Goal: Information Seeking & Learning: Find specific page/section

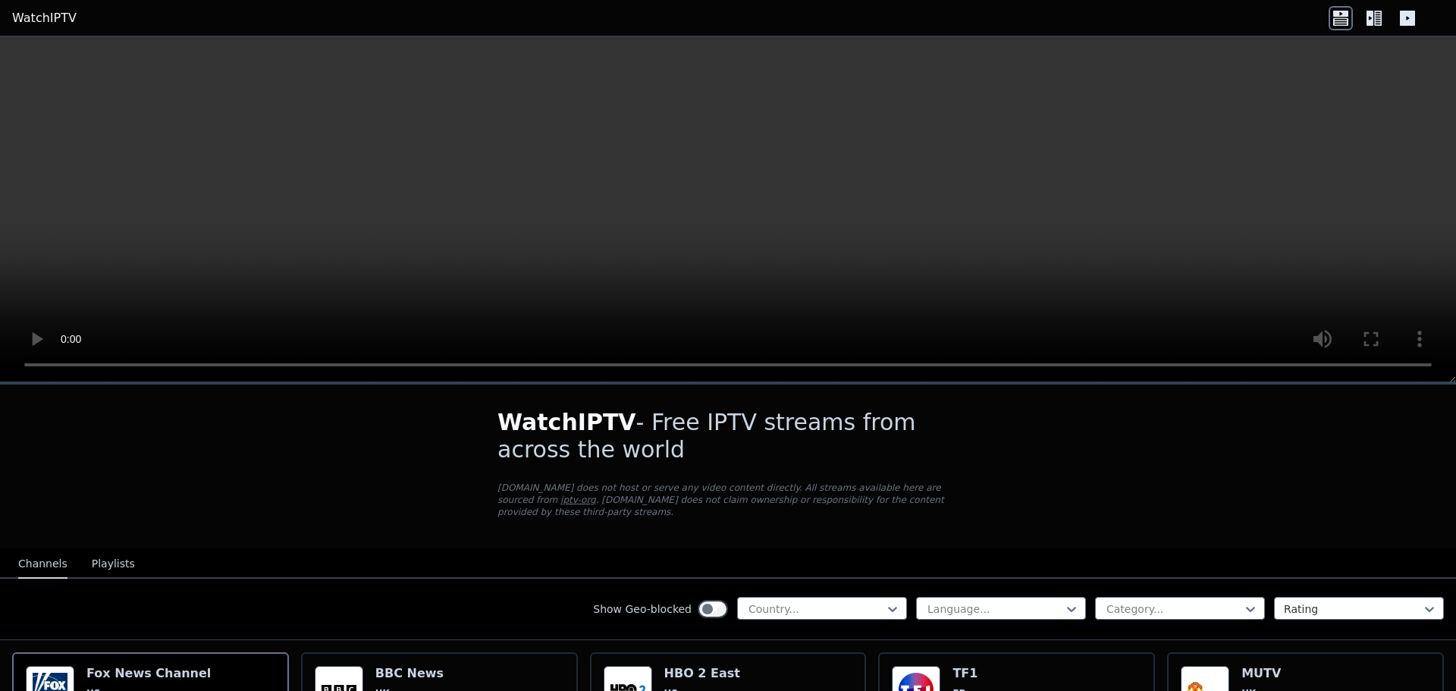
click at [763, 548] on nav "Channels Playlists" at bounding box center [728, 563] width 1456 height 30
click at [791, 601] on div at bounding box center [816, 608] width 138 height 15
type input "***"
click at [790, 636] on div "[GEOGRAPHIC_DATA]" at bounding box center [822, 642] width 170 height 27
click at [788, 521] on div "WatchIPTV - Free IPTV streams from across the world [DOMAIN_NAME] does not host…" at bounding box center [727, 466] width 509 height 164
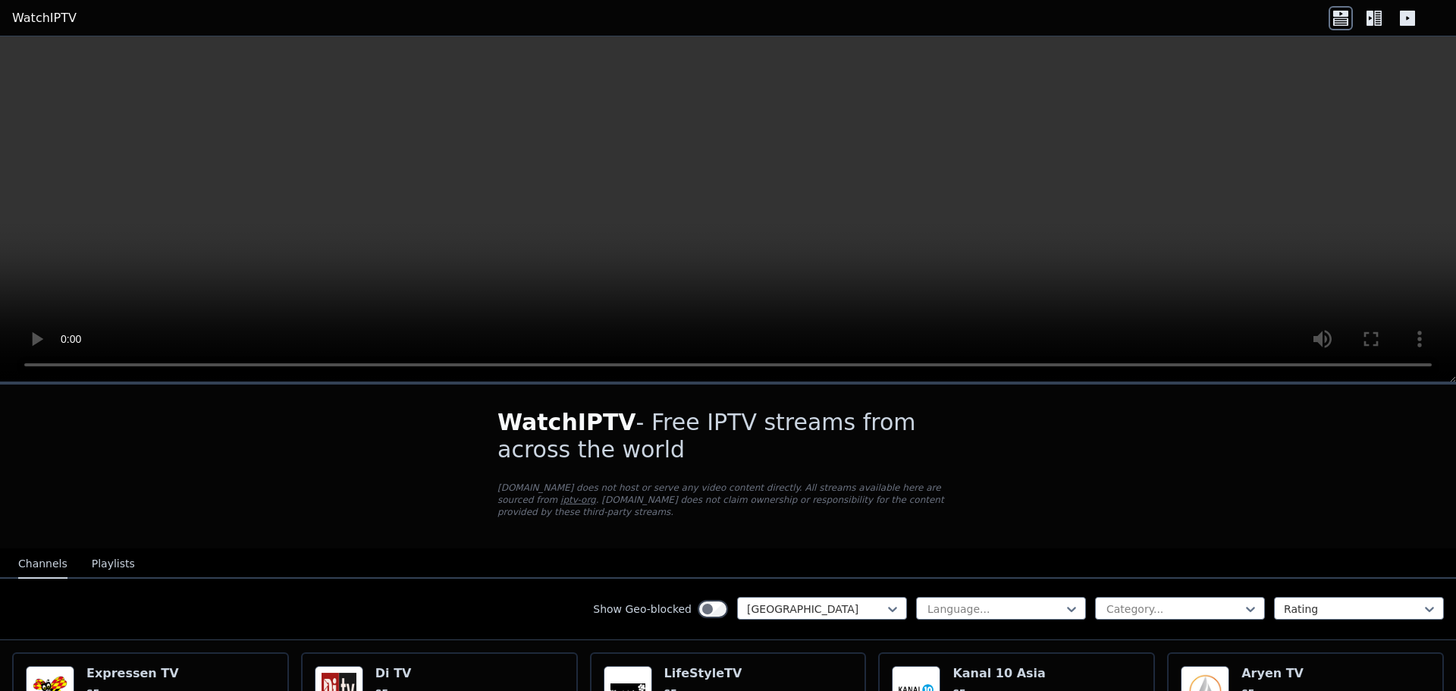
scroll to position [76, 0]
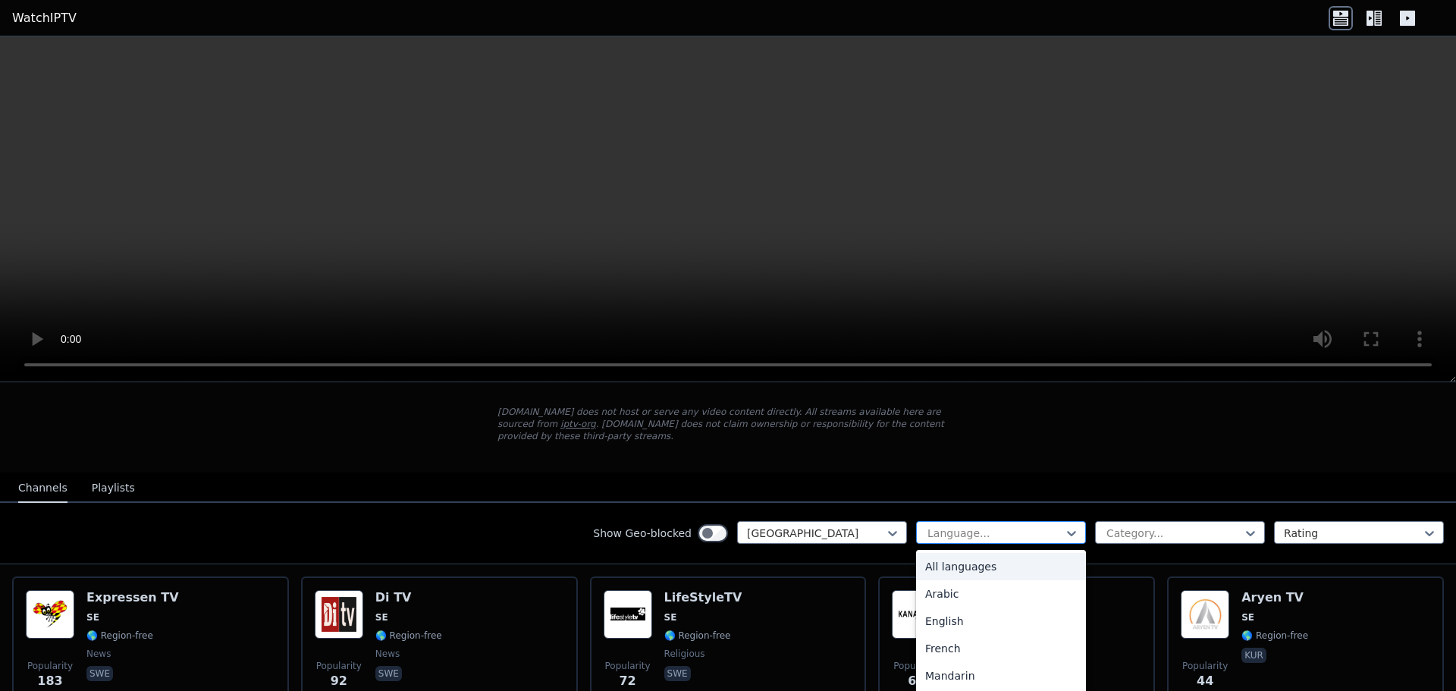
click at [929, 525] on div at bounding box center [995, 532] width 138 height 15
